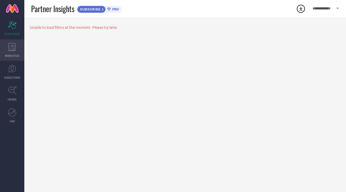
click at [10, 48] on icon at bounding box center [12, 47] width 8 height 8
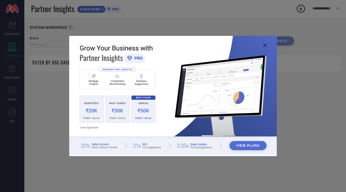
type input "1 STOP FASHION"
type input "All"
